Goal: Transaction & Acquisition: Subscribe to service/newsletter

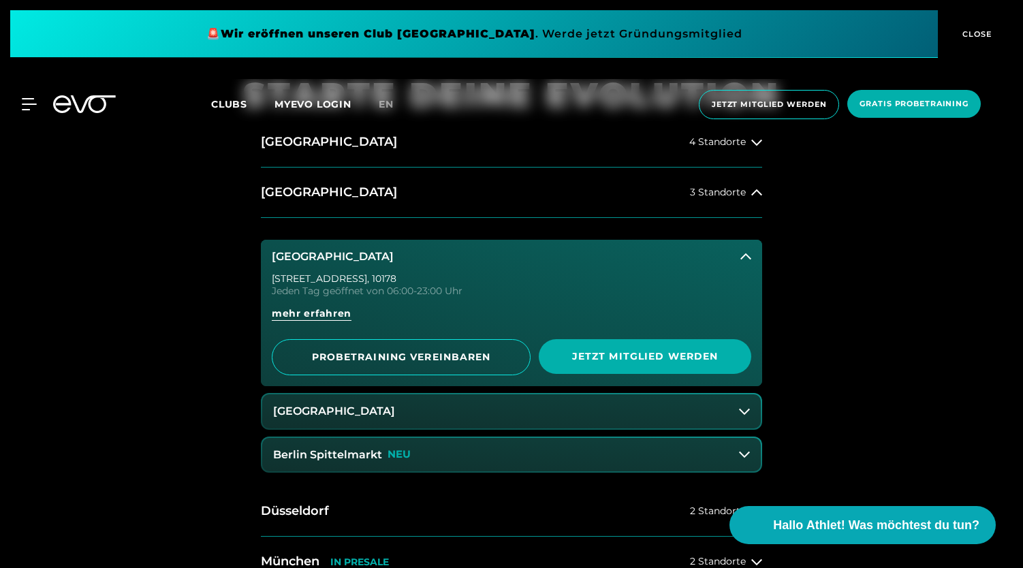
scroll to position [576, 0]
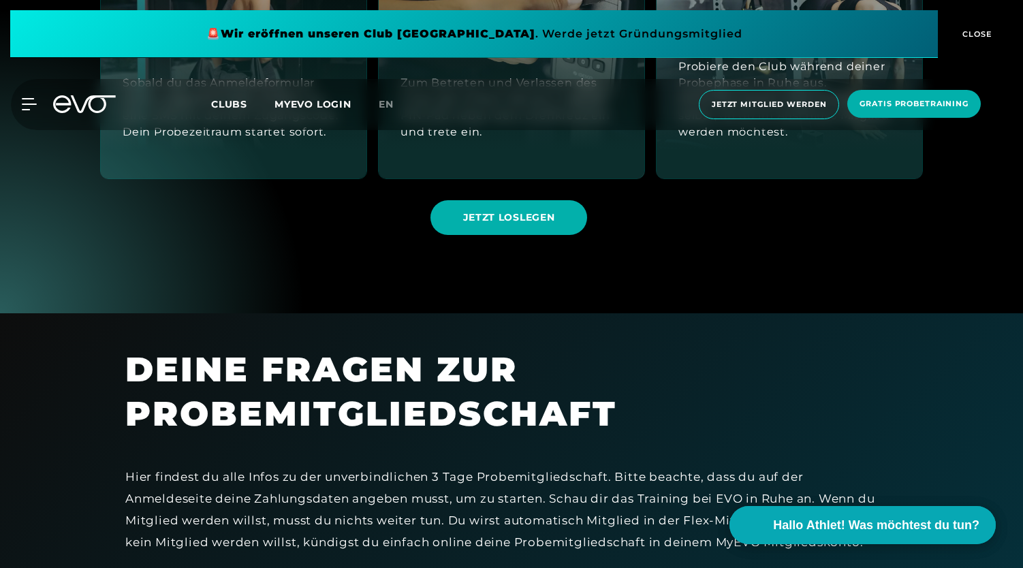
scroll to position [916, 0]
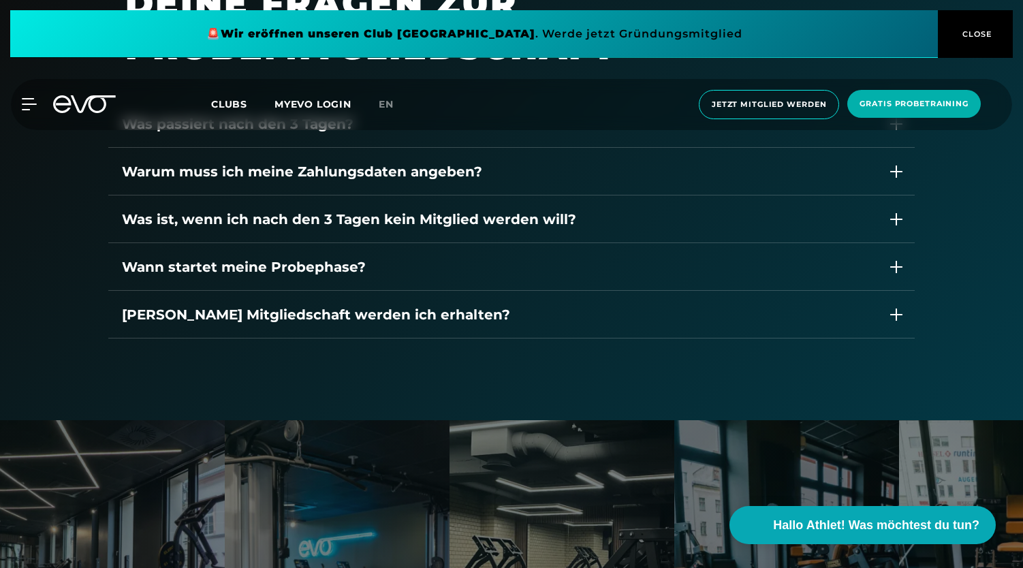
scroll to position [1289, 0]
